Goal: Task Accomplishment & Management: Manage account settings

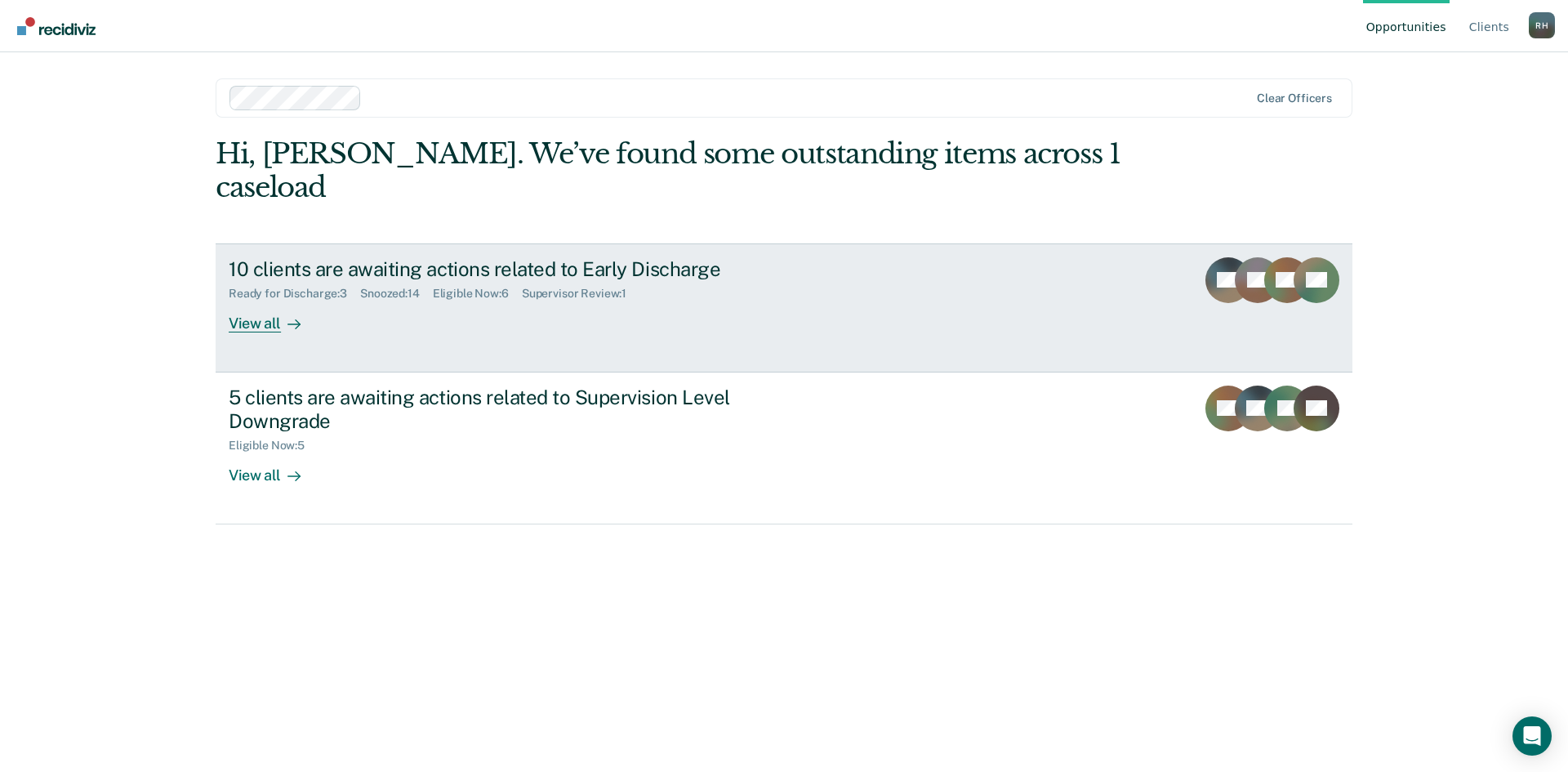
click at [253, 301] on div "View all" at bounding box center [275, 316] width 92 height 32
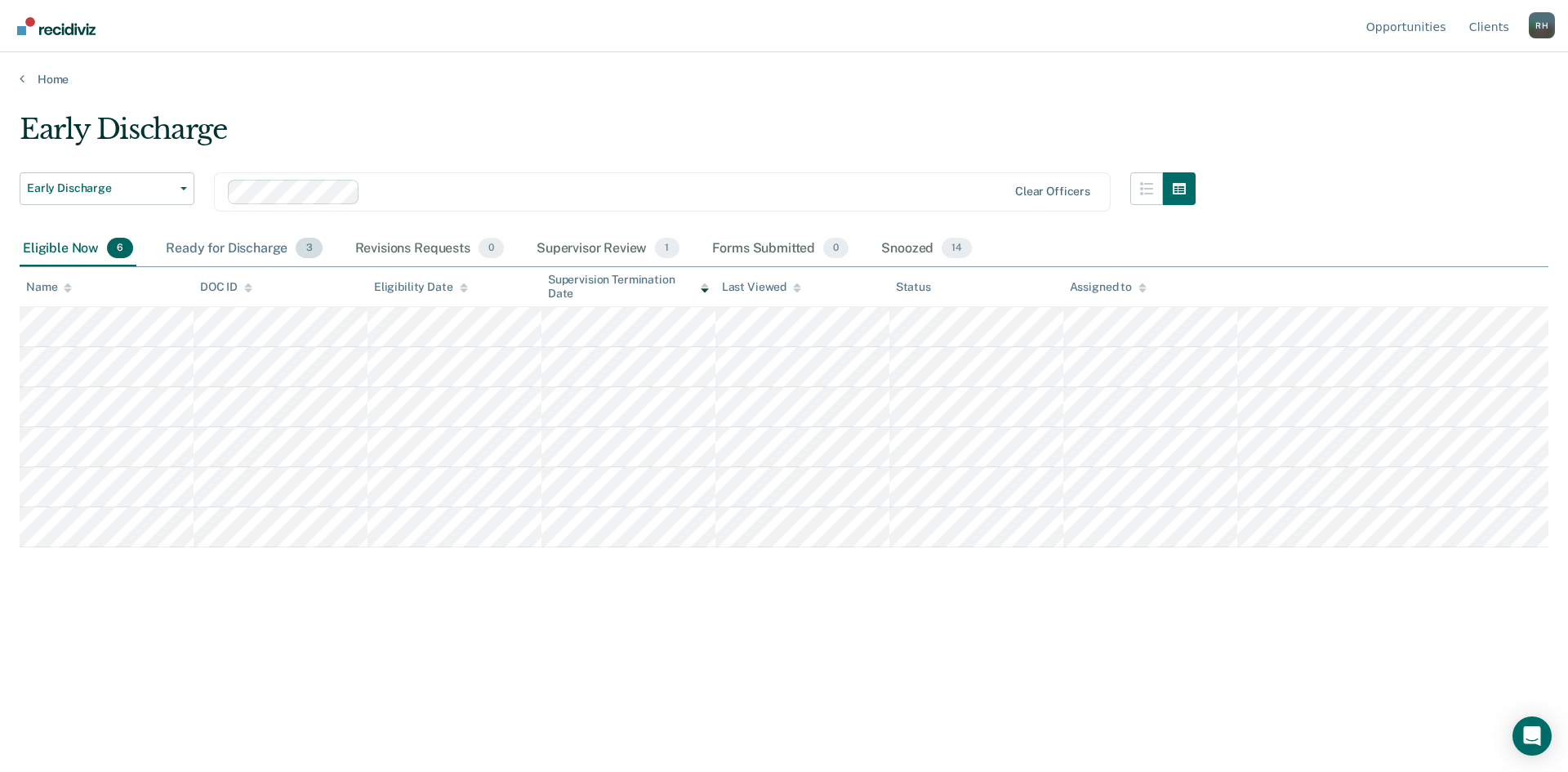
click at [220, 248] on div "Ready for Discharge 3" at bounding box center [244, 249] width 163 height 36
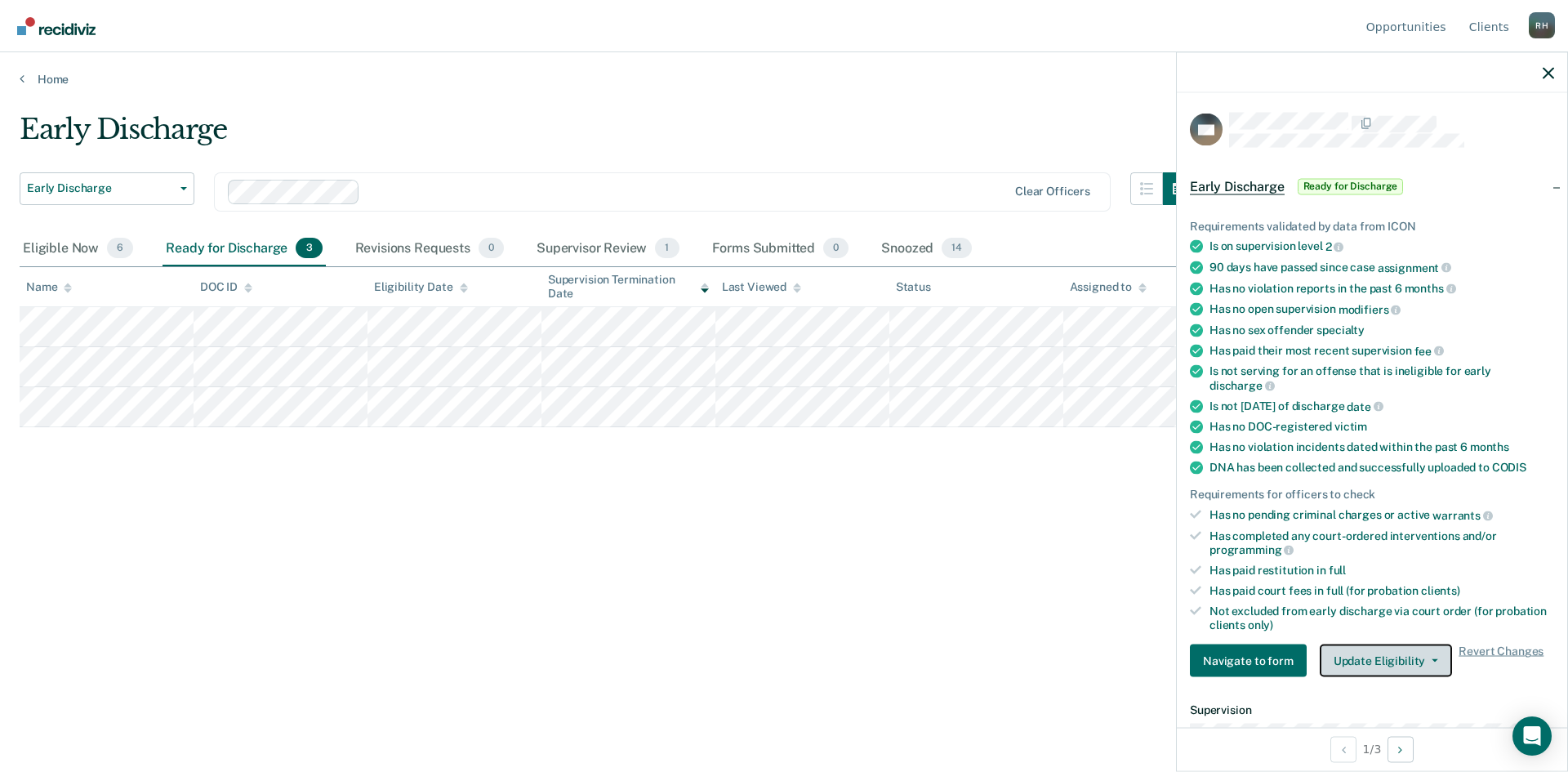
click at [1412, 660] on button "Update Eligibility" at bounding box center [1385, 661] width 132 height 33
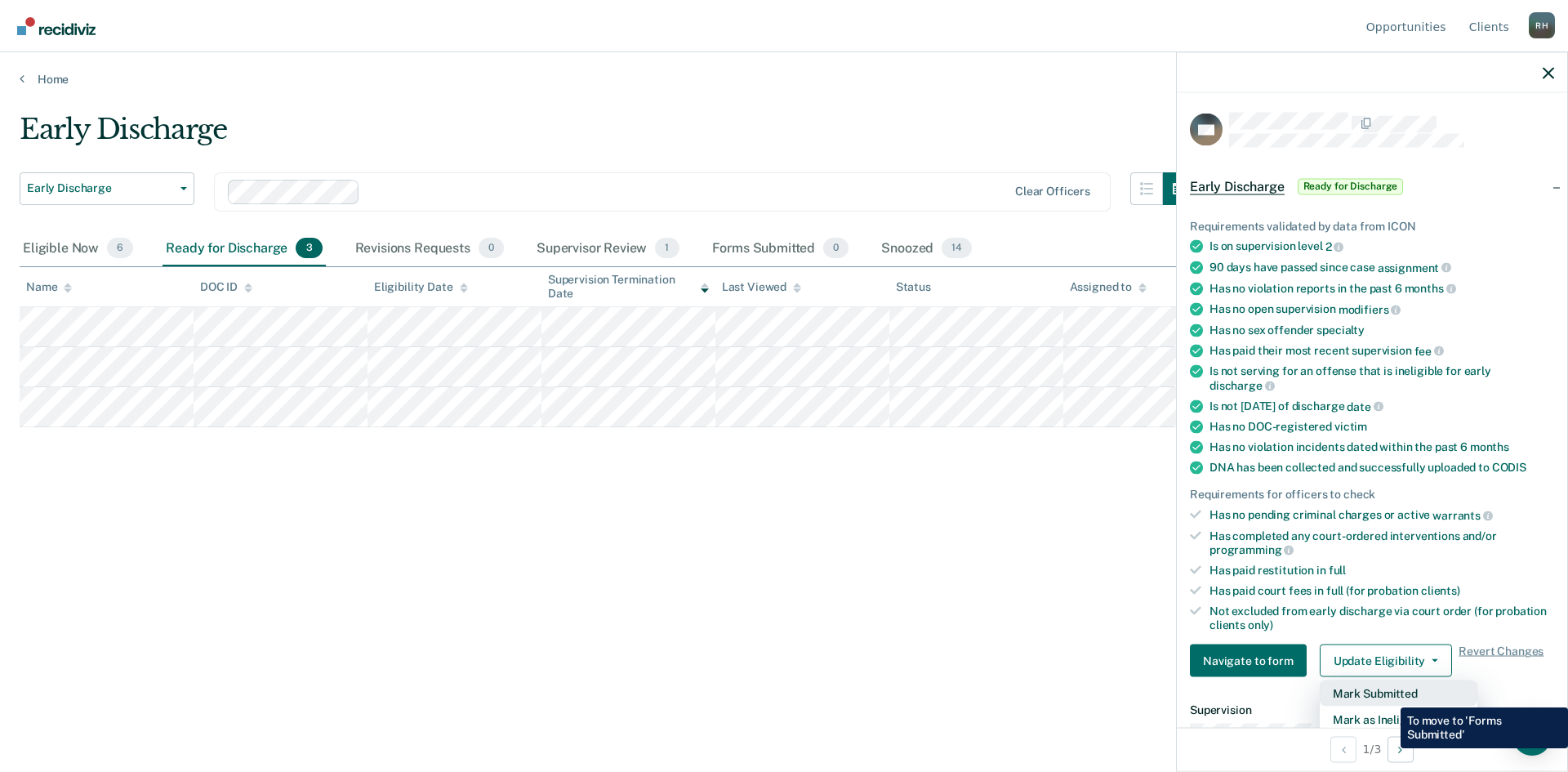
click at [1388, 695] on button "Mark Submitted" at bounding box center [1398, 693] width 158 height 26
